Goal: Contribute content

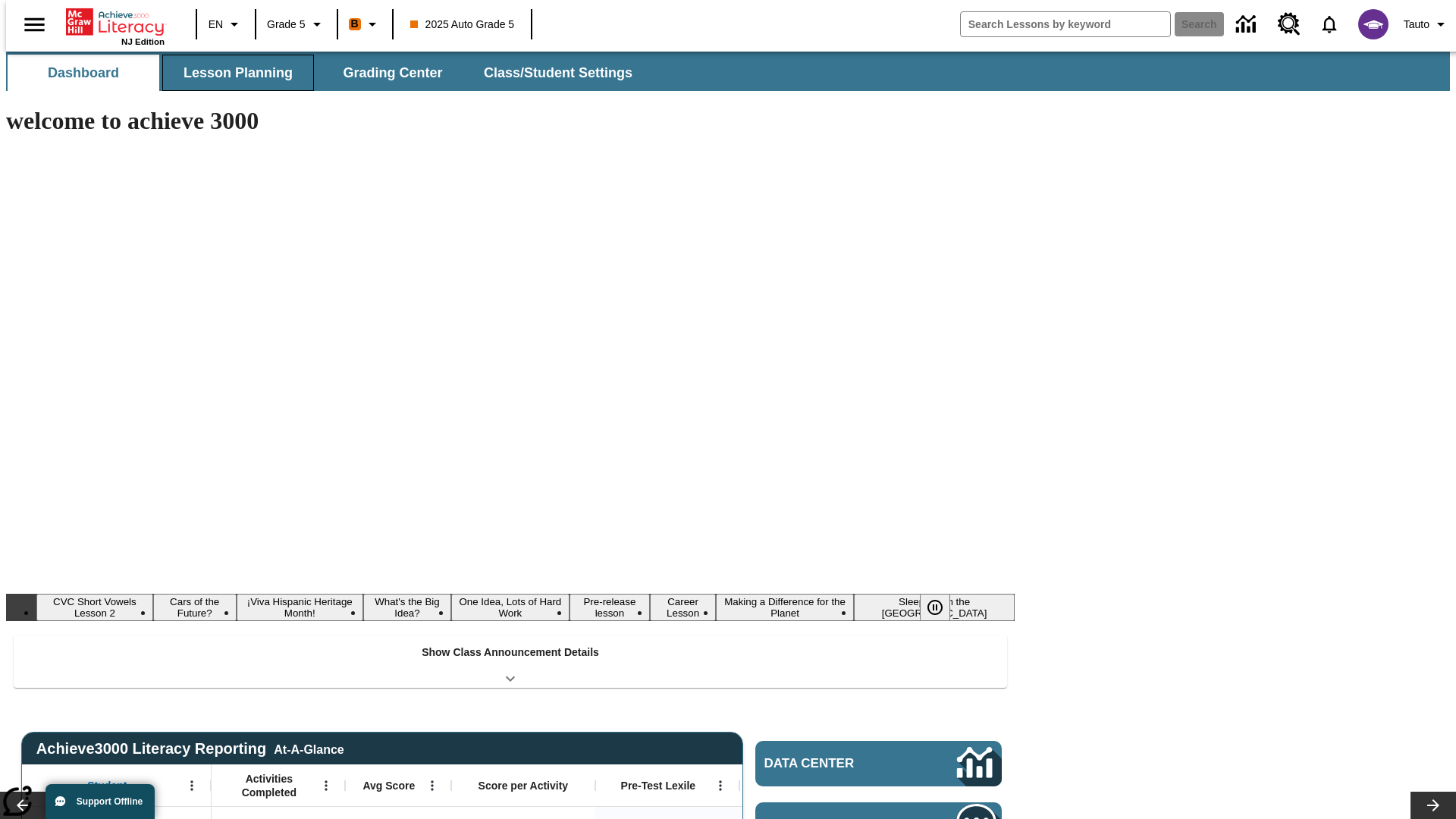
click at [232, 73] on button "Lesson Planning" at bounding box center [238, 73] width 151 height 36
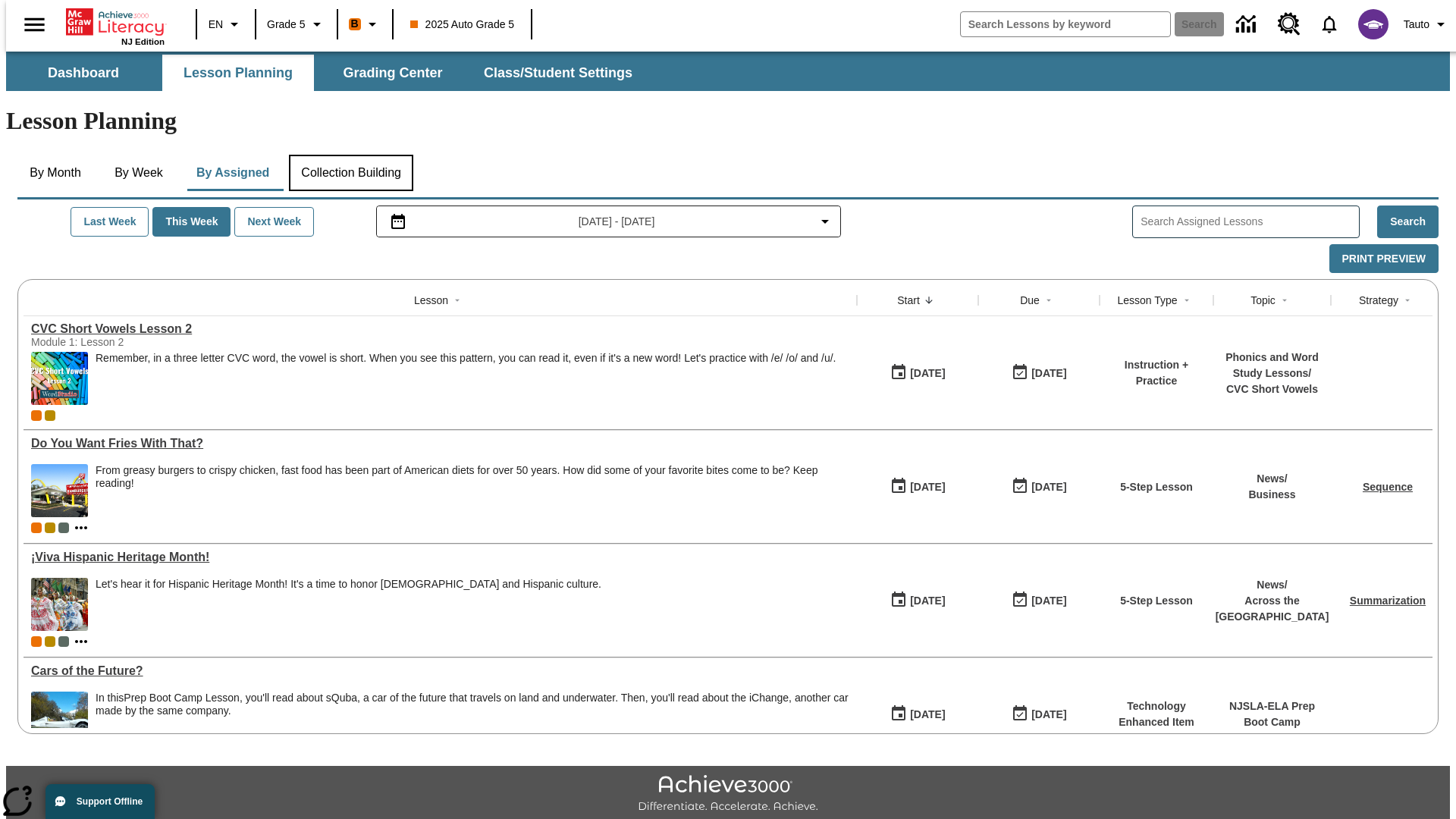
click at [351, 155] on button "Collection Building" at bounding box center [351, 173] width 125 height 36
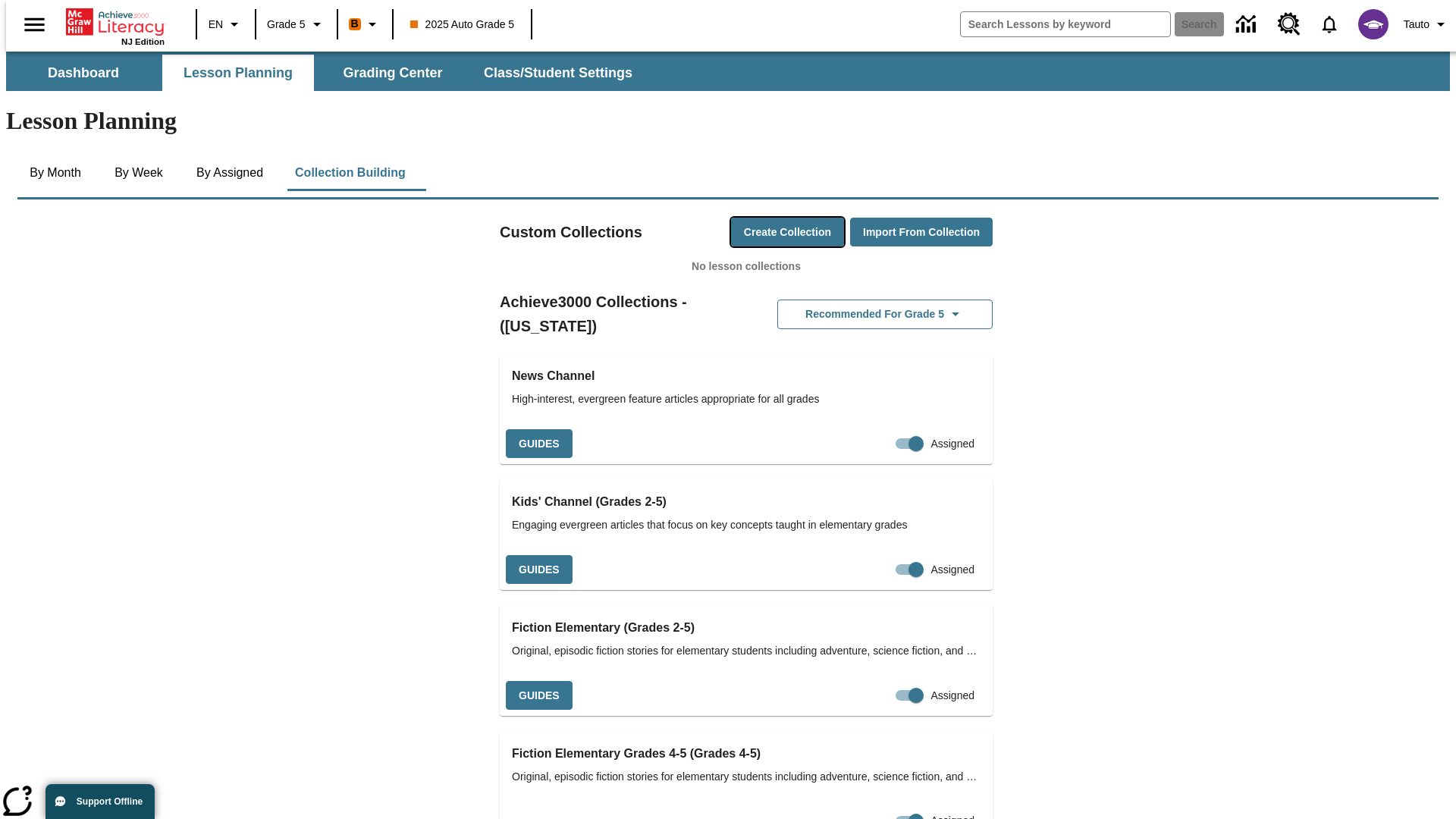
click at [758, 218] on button "Create Collection" at bounding box center [787, 233] width 113 height 29
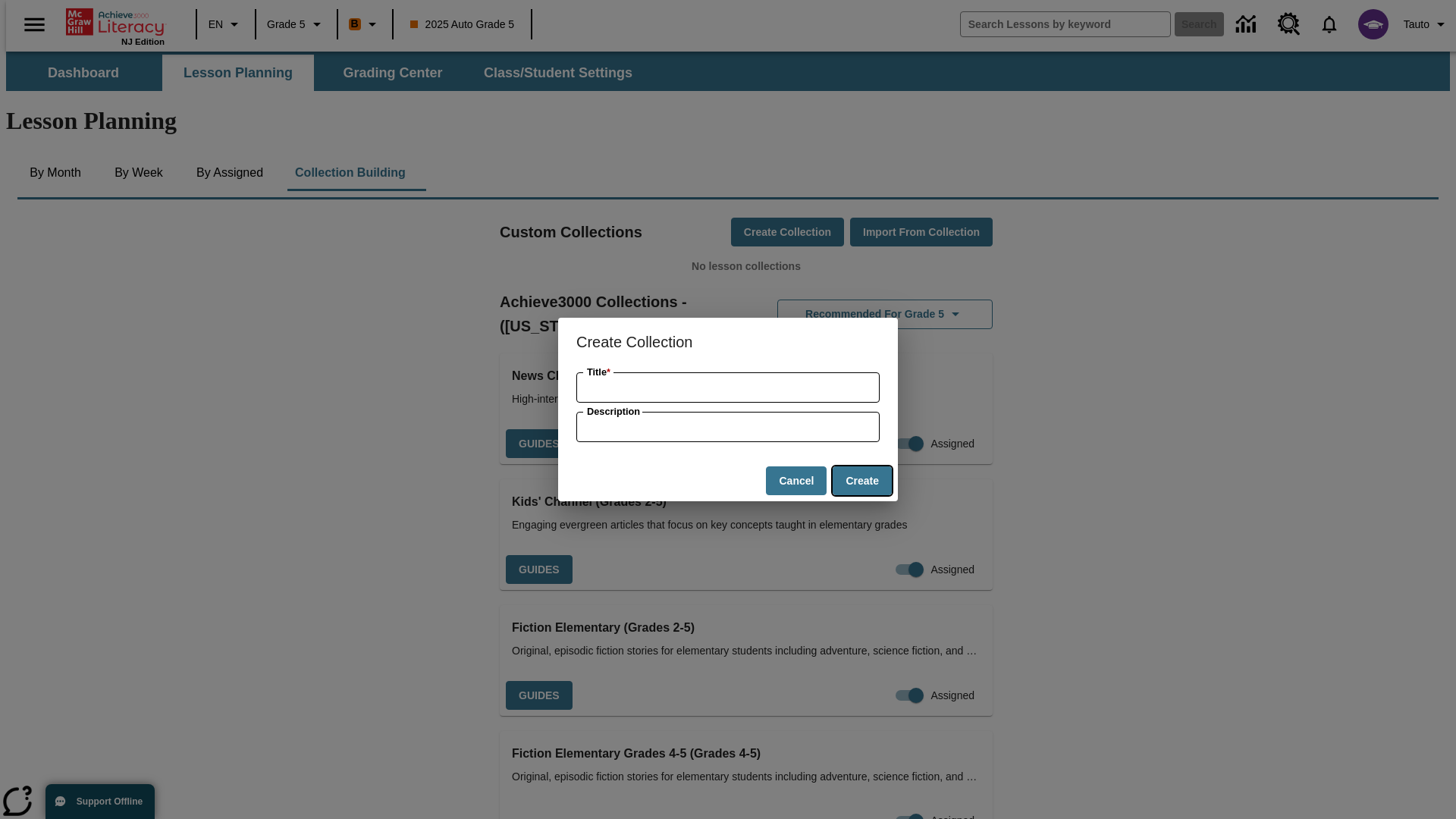
click at [861, 481] on button "Create" at bounding box center [862, 481] width 59 height 29
type input "Incredible Concrete Keyboard"
type input "some collection description"
click at [861, 481] on button "Create" at bounding box center [862, 481] width 59 height 29
